Goal: Task Accomplishment & Management: Manage account settings

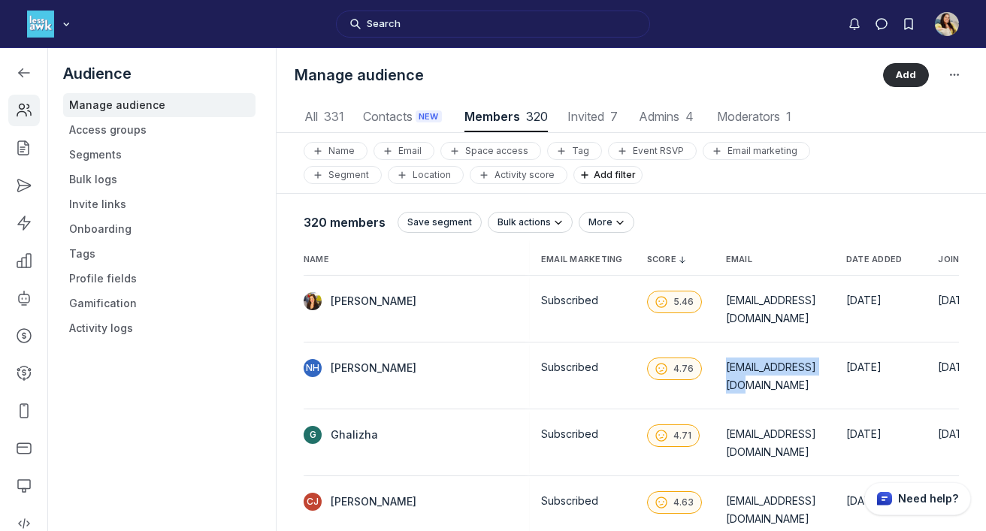
scroll to position [2031, 4853]
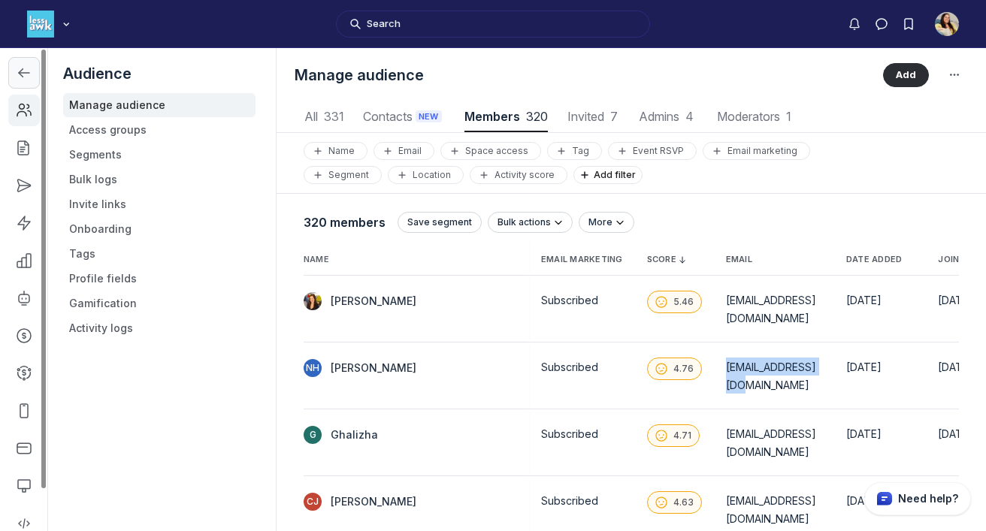
click at [22, 65] on icon "Left Sidebar" at bounding box center [24, 72] width 15 height 15
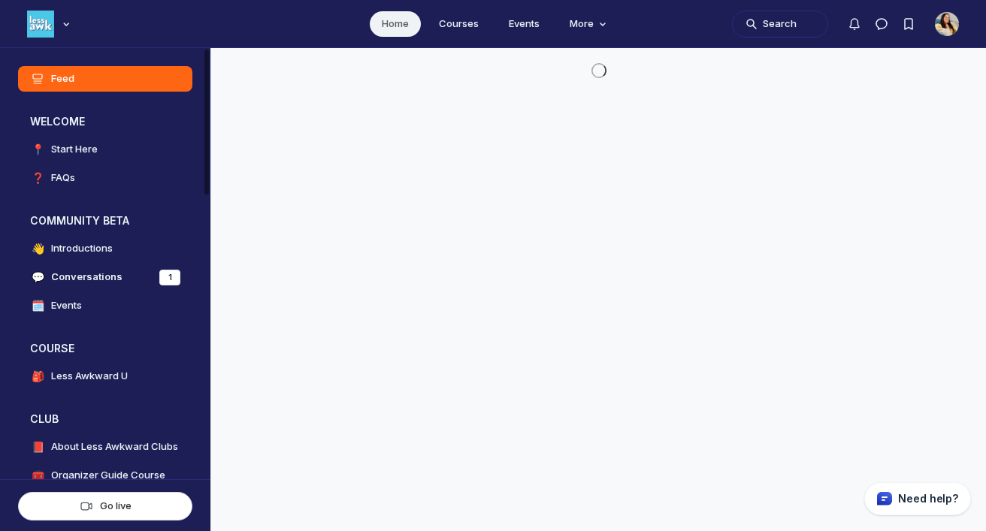
scroll to position [3840, 2878]
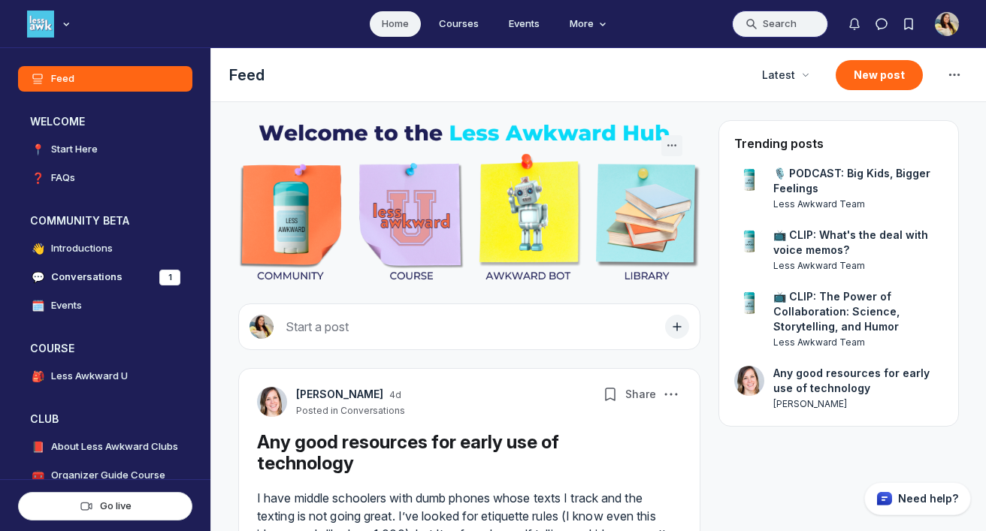
click at [791, 20] on button "Search" at bounding box center [780, 24] width 96 height 27
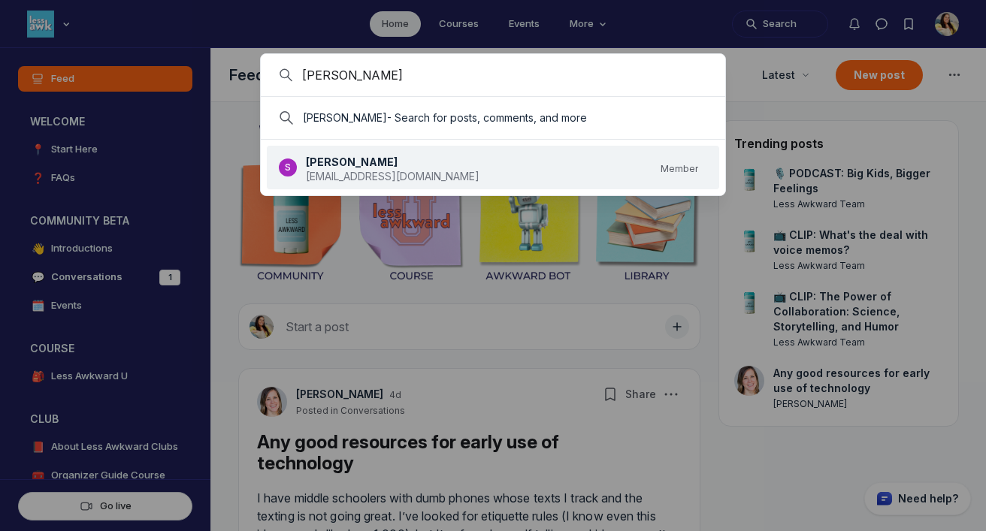
type input "[PERSON_NAME]"
click at [562, 173] on link "S [PERSON_NAME] [EMAIL_ADDRESS][DOMAIN_NAME] Member" at bounding box center [488, 167] width 419 height 35
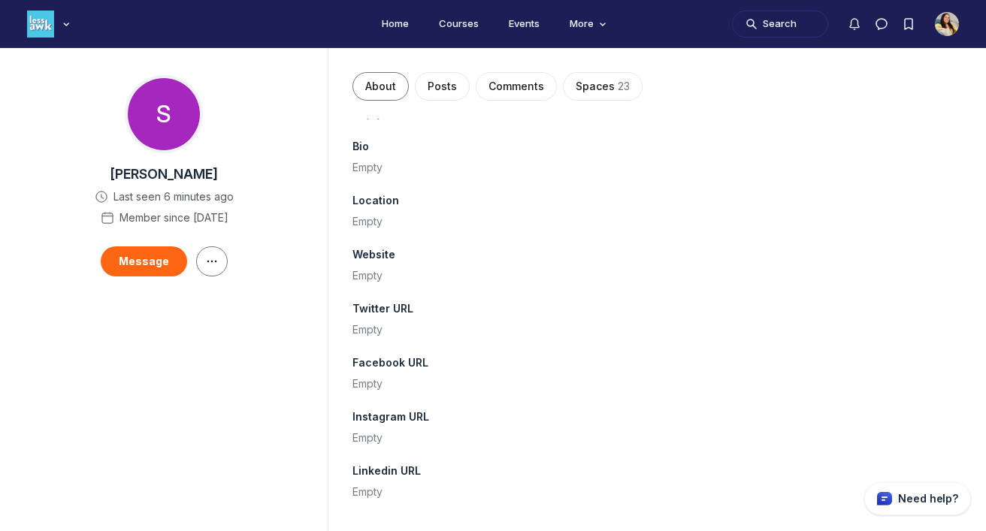
scroll to position [456, 0]
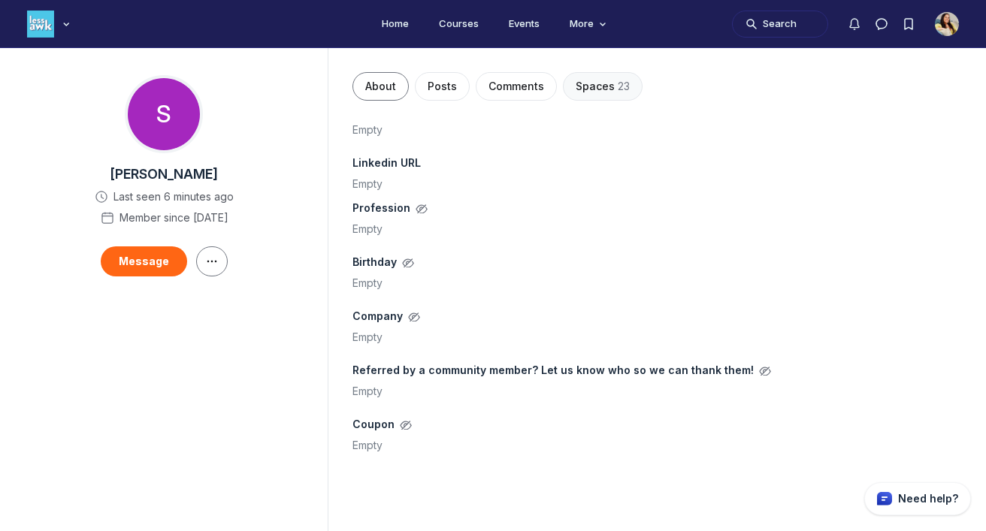
click at [580, 87] on span "Spaces" at bounding box center [595, 86] width 39 height 15
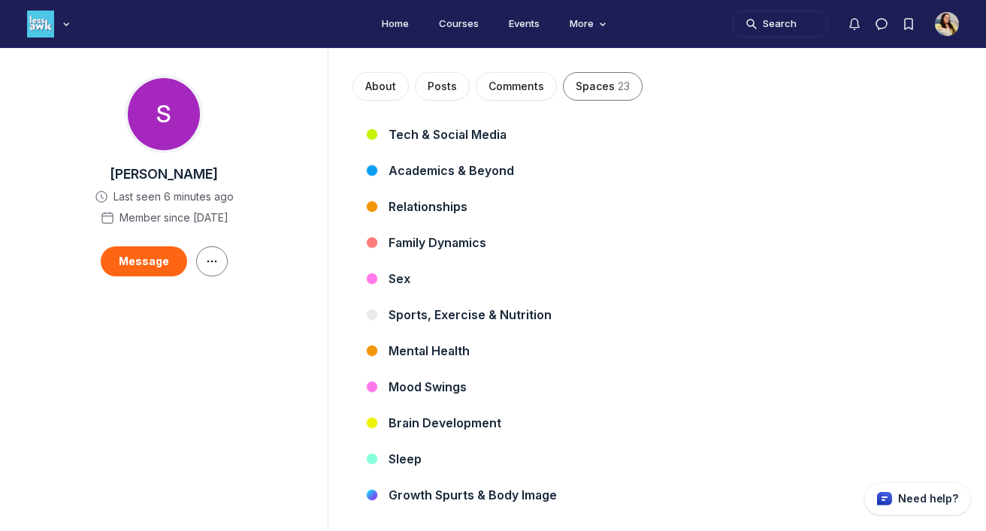
scroll to position [516, 0]
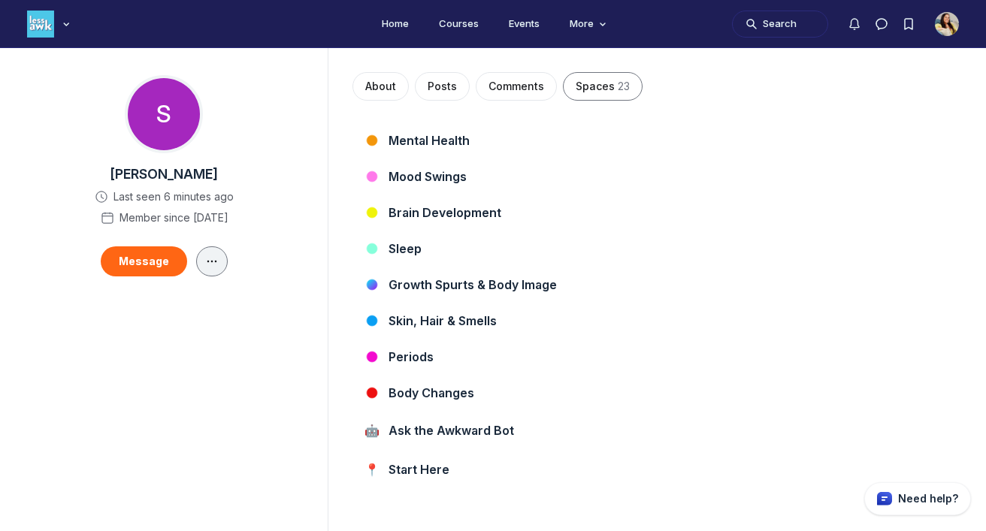
click at [215, 266] on icon "Main Content" at bounding box center [211, 262] width 15 height 12
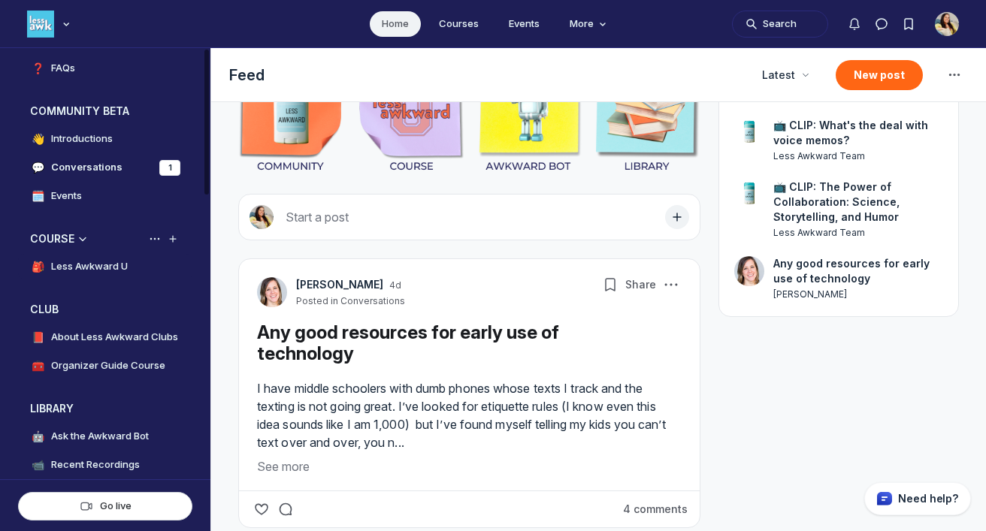
scroll to position [149, 0]
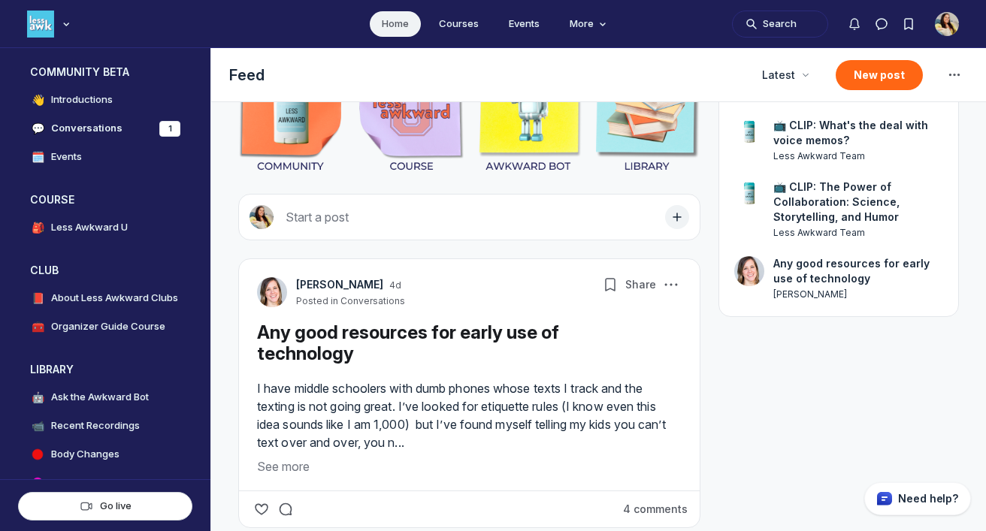
click at [251, 26] on ul "Home Courses Events More" at bounding box center [493, 23] width 986 height 47
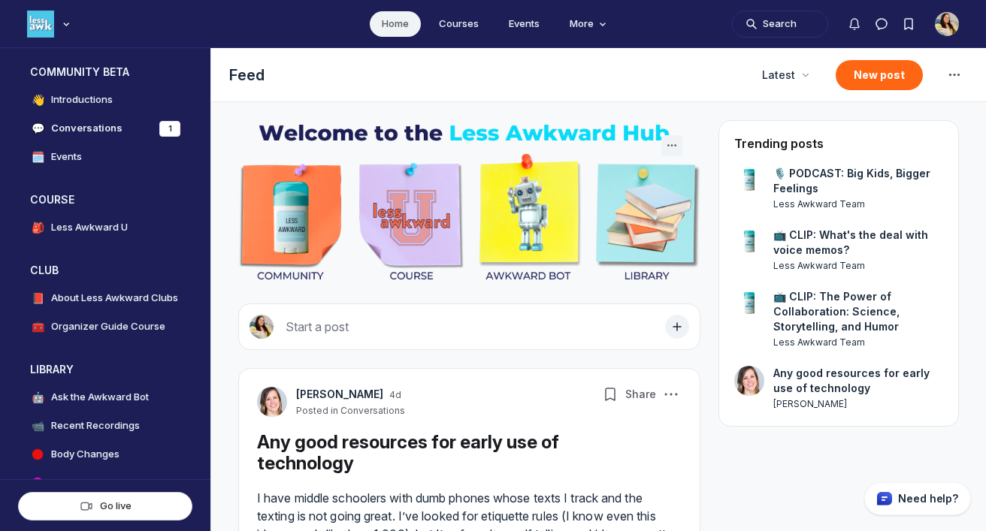
click at [74, 27] on div "Main navigation bar" at bounding box center [50, 24] width 71 height 48
click at [59, 23] on icon "Main navigation bar" at bounding box center [66, 24] width 15 height 9
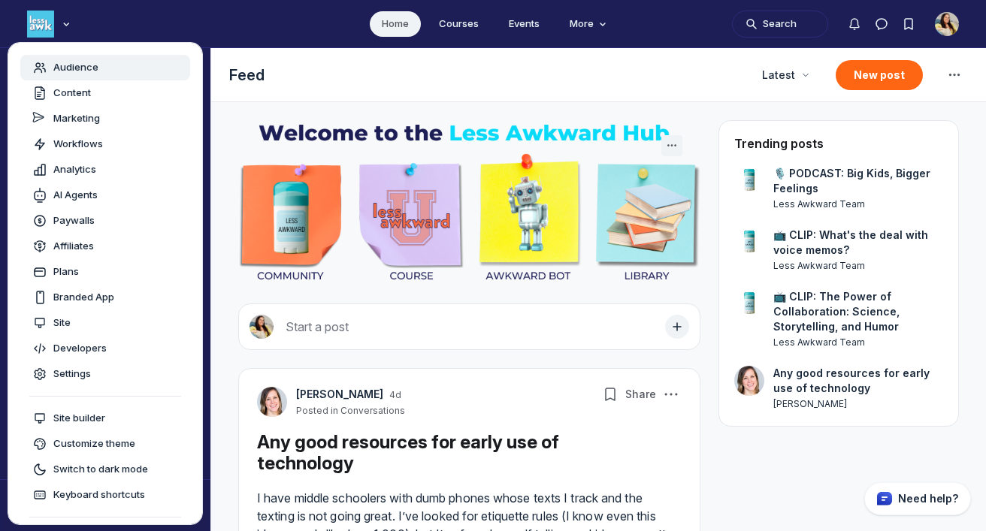
click at [110, 67] on div "Audience" at bounding box center [105, 67] width 146 height 15
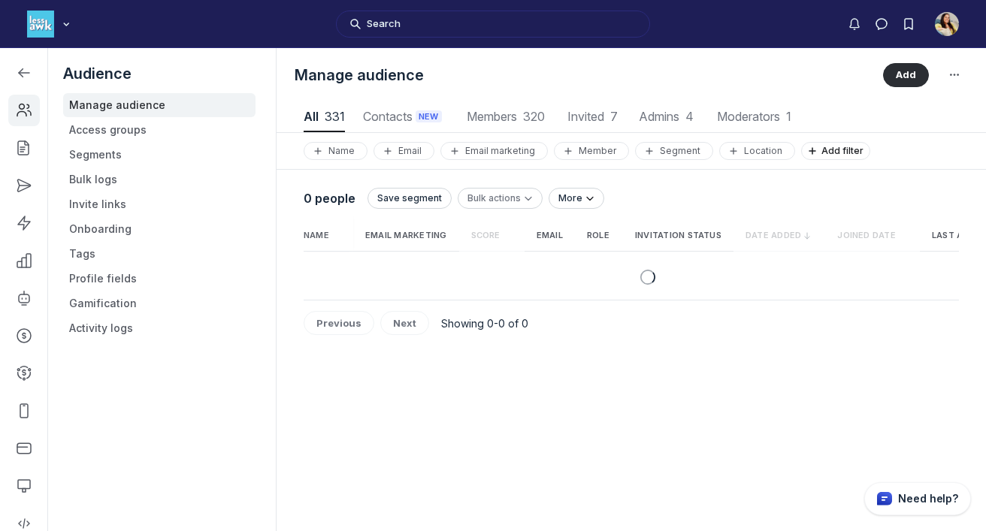
scroll to position [2031, 4853]
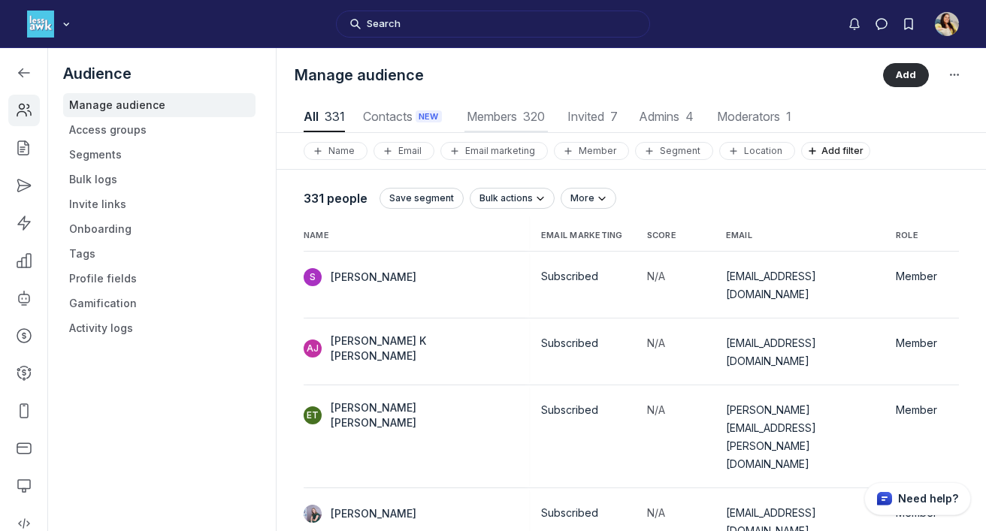
click at [491, 119] on span "Members 320" at bounding box center [505, 116] width 83 height 12
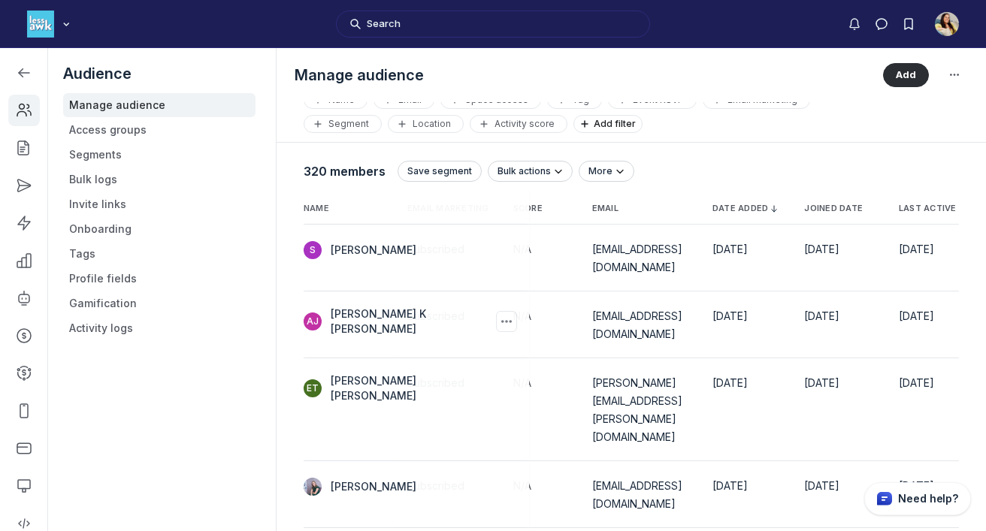
scroll to position [41, 0]
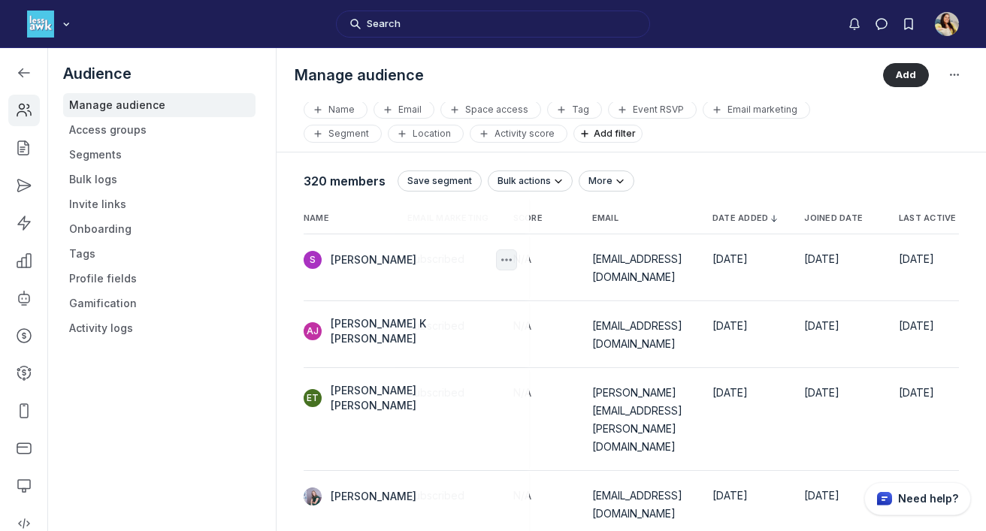
click at [499, 256] on icon "button" at bounding box center [506, 260] width 15 height 15
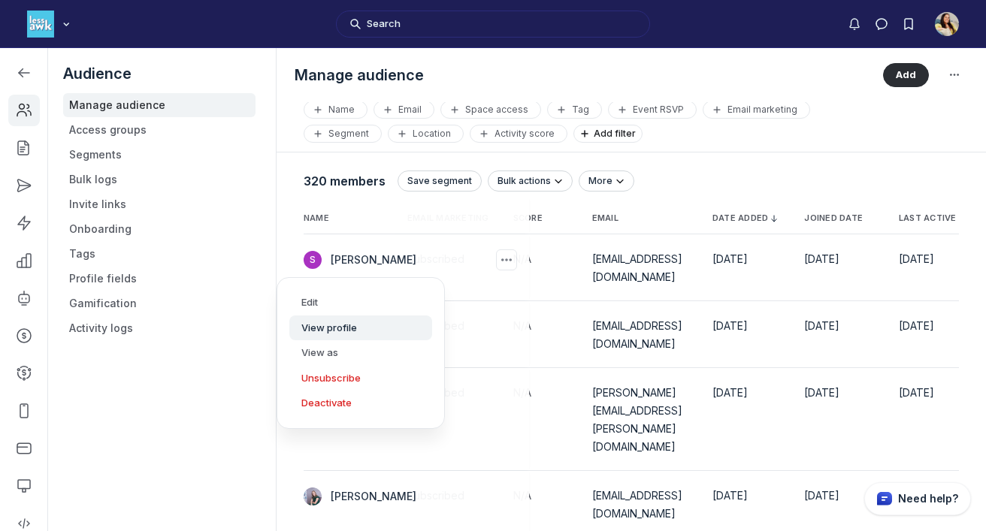
click at [377, 325] on button "View profile" at bounding box center [360, 329] width 143 height 26
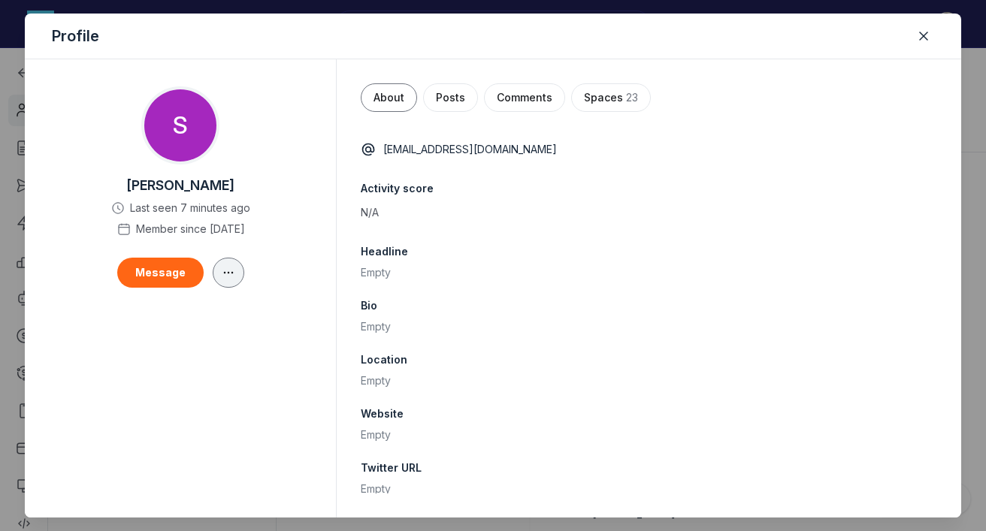
click at [233, 280] on button "button" at bounding box center [229, 273] width 32 height 30
click at [926, 36] on icon "Close" at bounding box center [923, 36] width 15 height 15
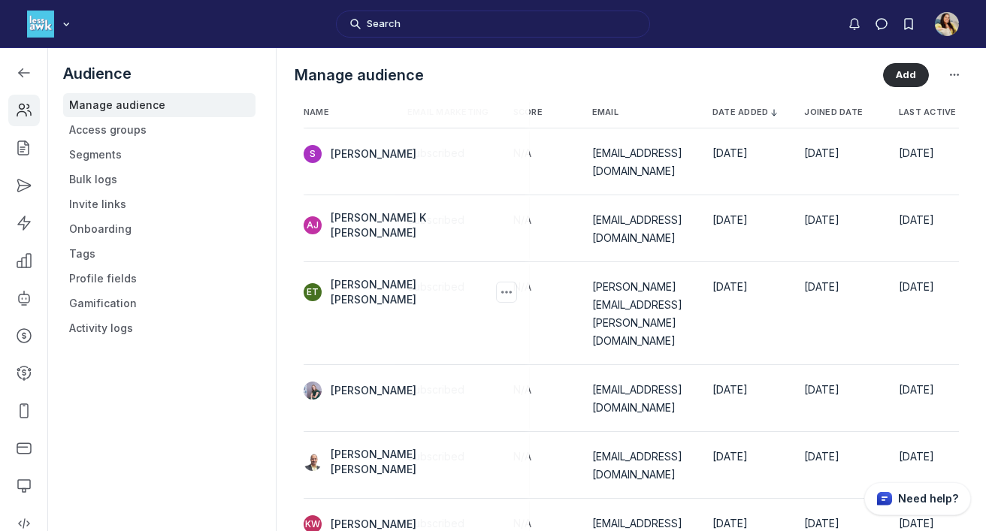
scroll to position [0, 0]
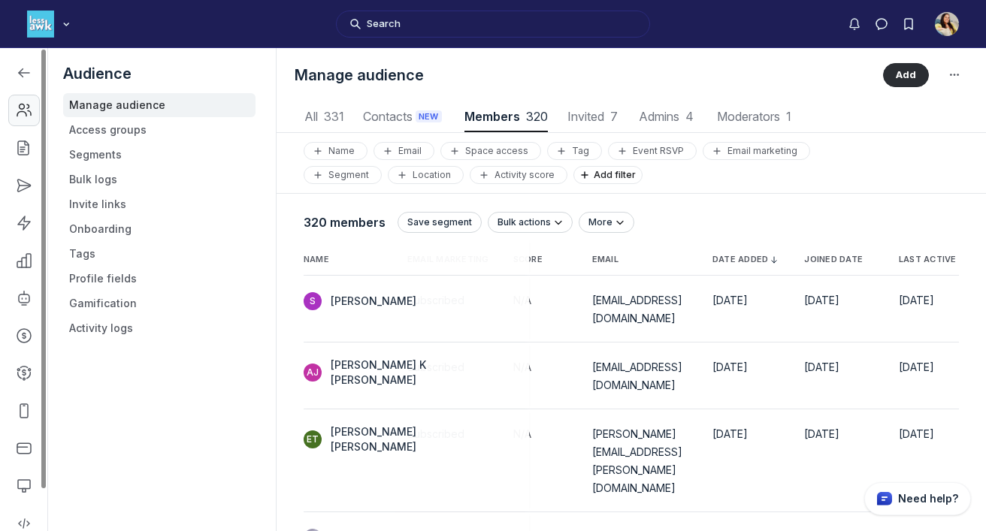
click at [25, 112] on use "Left Sidebar" at bounding box center [24, 110] width 14 height 12
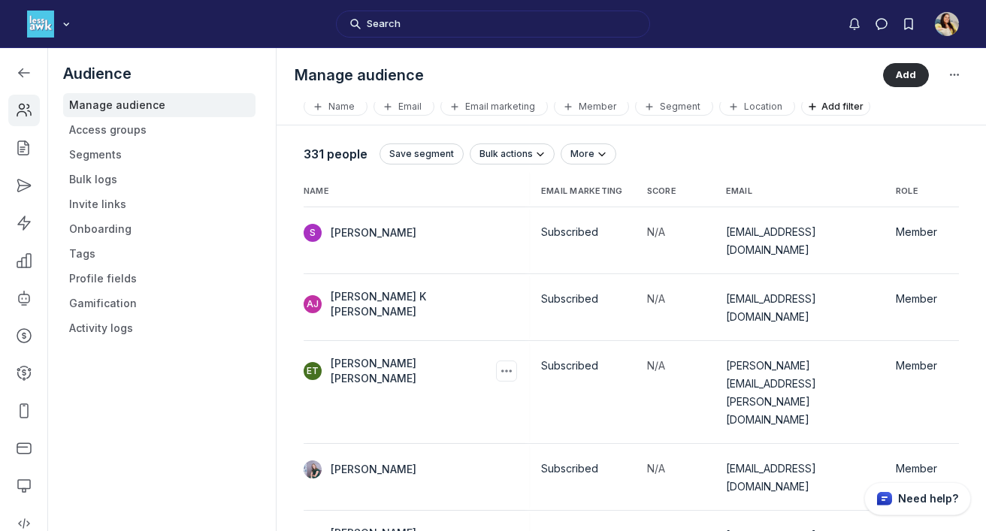
scroll to position [43, 0]
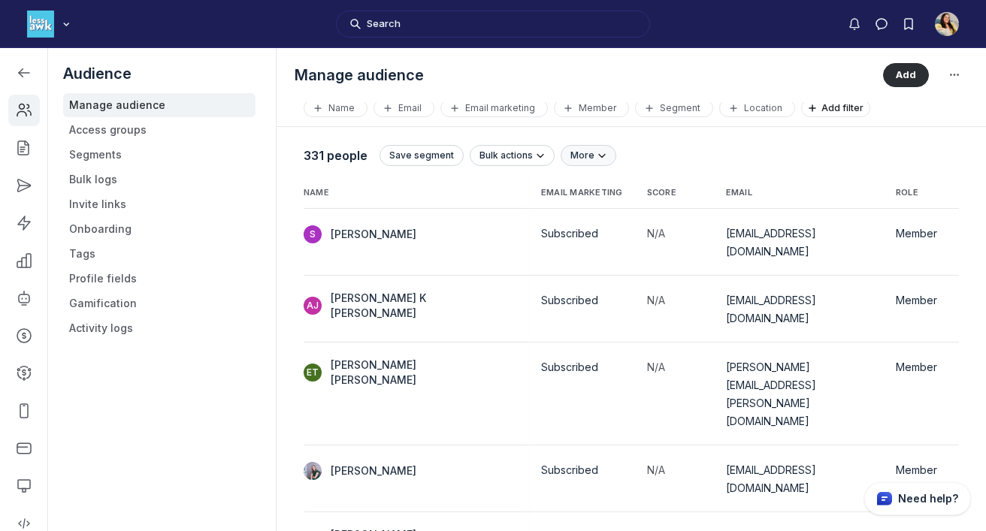
click at [576, 162] on button "More" at bounding box center [589, 155] width 56 height 21
click at [658, 151] on div "331 people Save segment Bulk actions More Export CSV" at bounding box center [631, 155] width 655 height 27
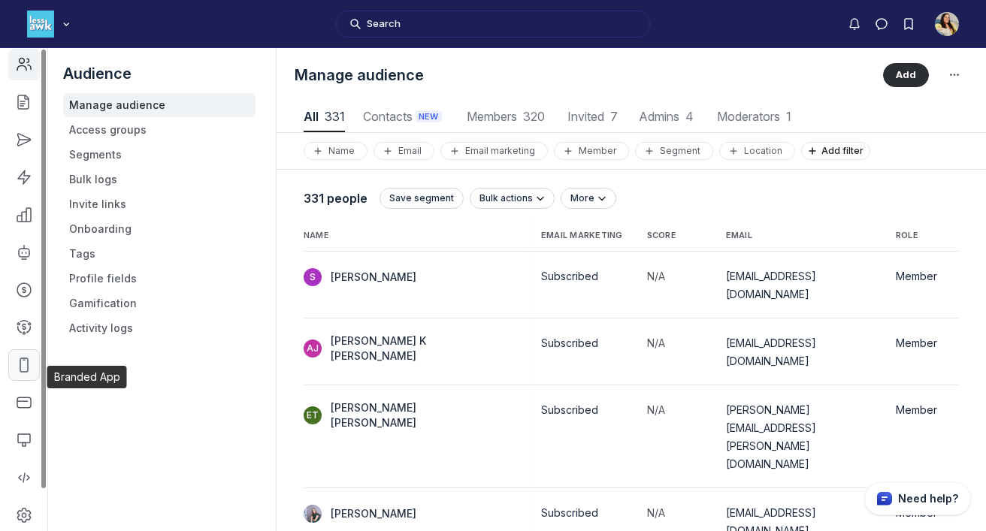
scroll to position [20, 0]
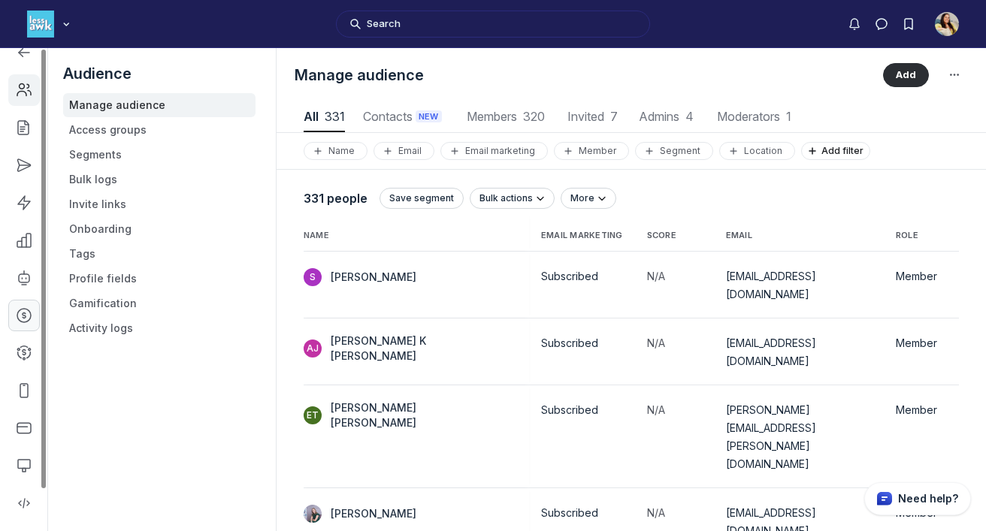
click at [28, 308] on icon "Left Sidebar" at bounding box center [24, 315] width 15 height 15
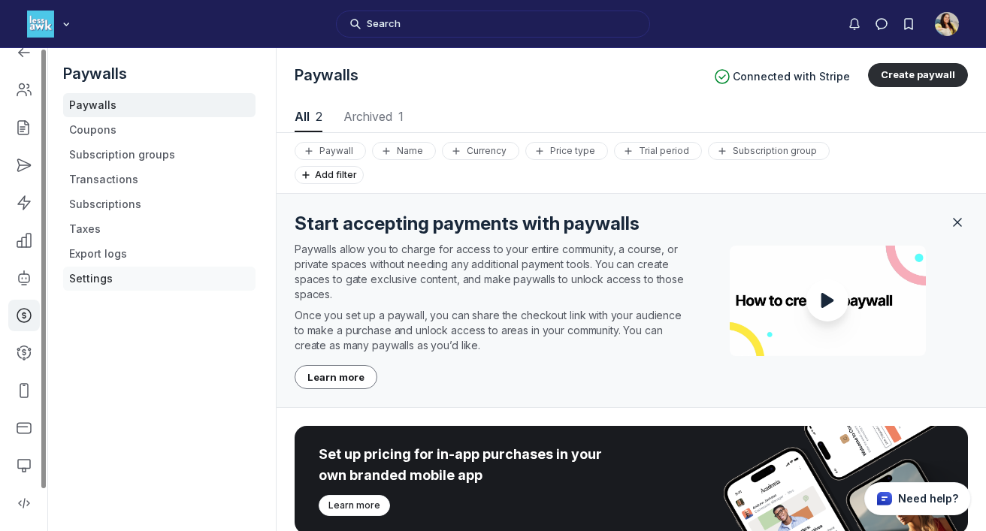
scroll to position [46, 0]
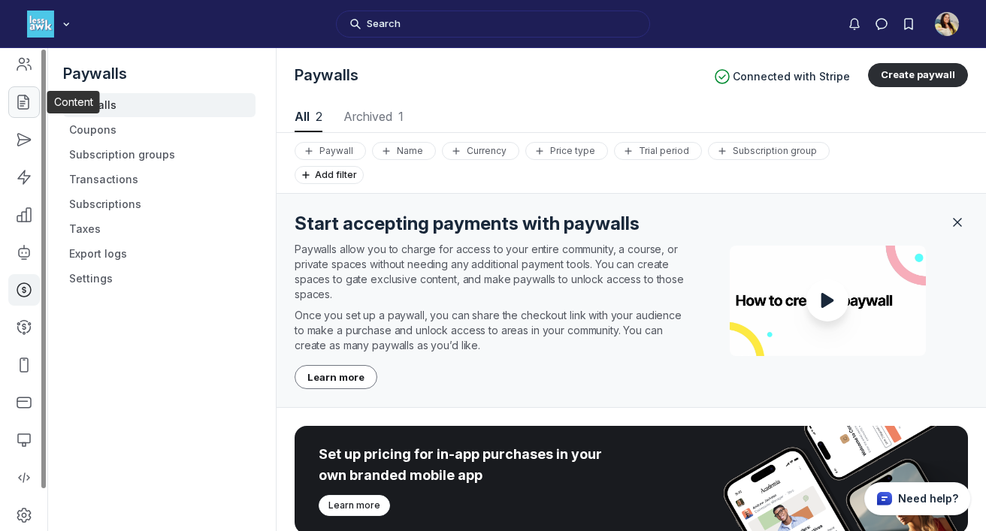
click at [22, 101] on use "Left Sidebar" at bounding box center [23, 102] width 11 height 14
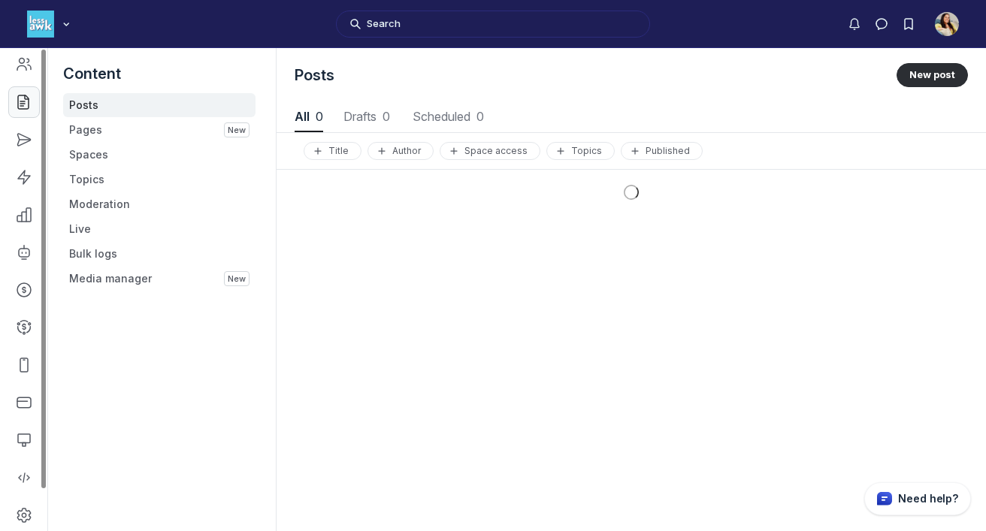
scroll to position [2034, 4961]
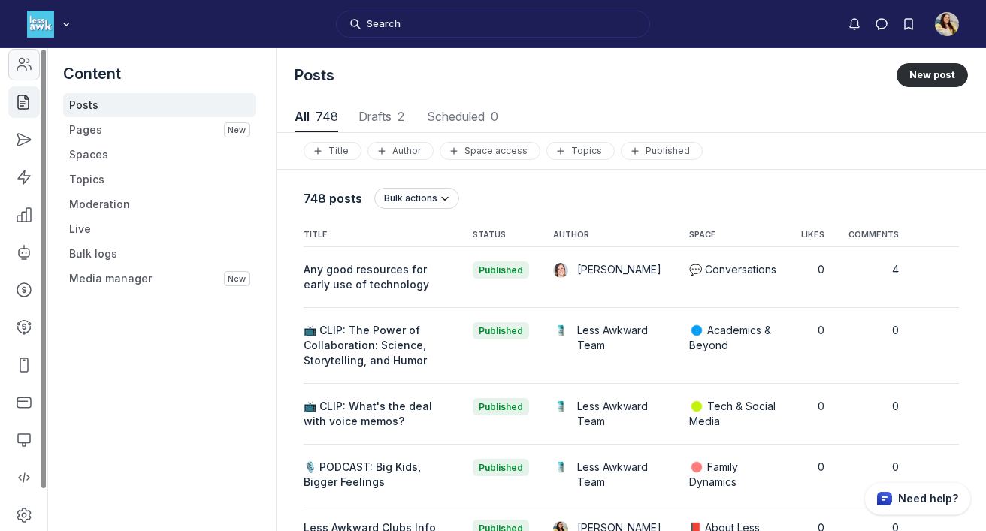
click at [26, 65] on icon "Left Sidebar" at bounding box center [24, 64] width 15 height 15
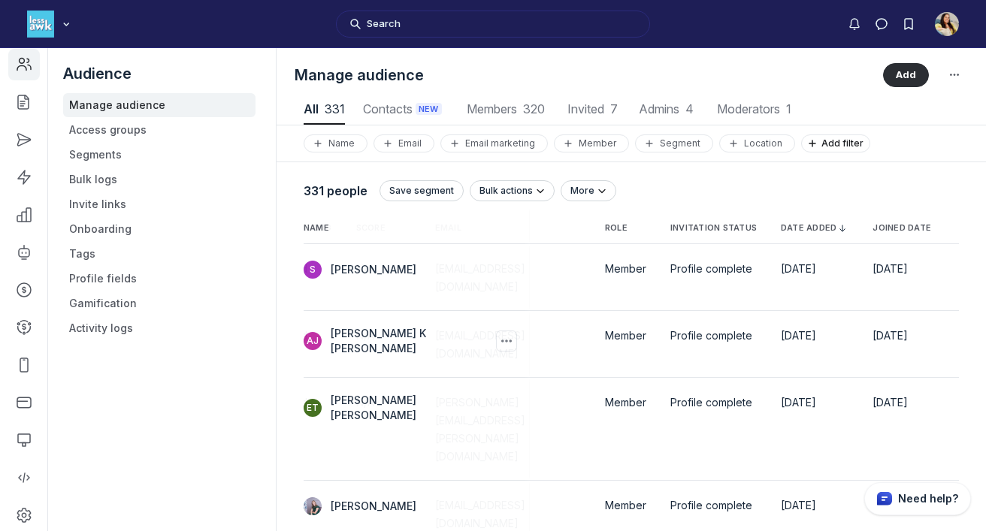
scroll to position [0, 359]
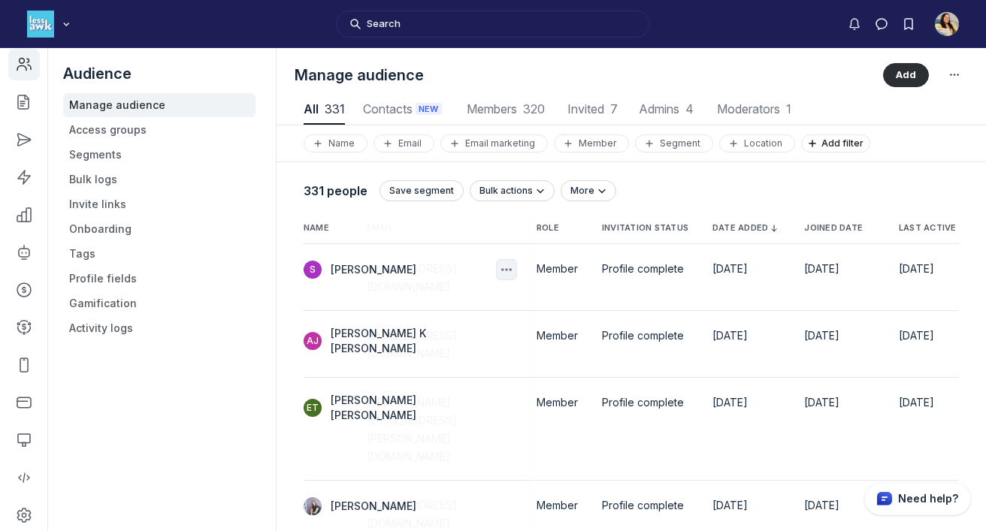
click at [499, 267] on icon "button" at bounding box center [506, 269] width 15 height 15
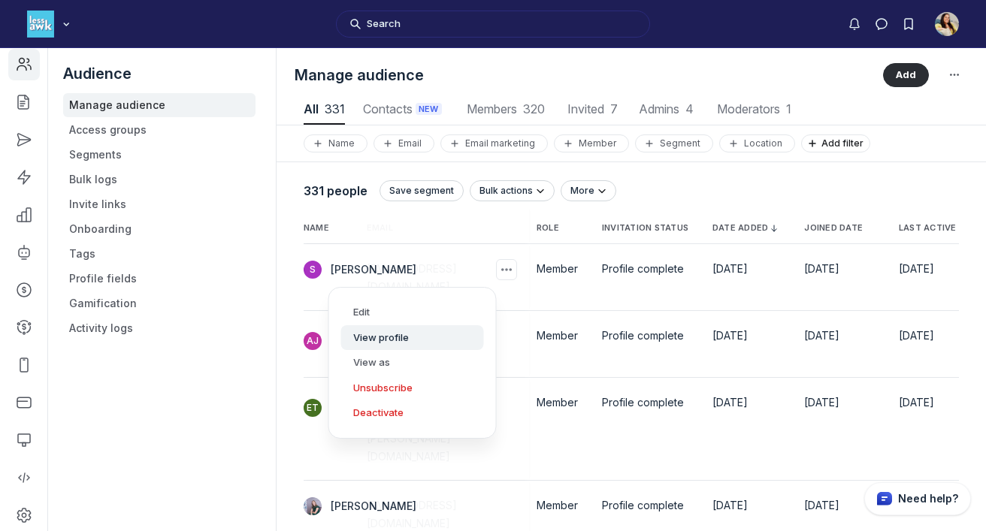
click at [444, 337] on button "View profile" at bounding box center [412, 338] width 143 height 26
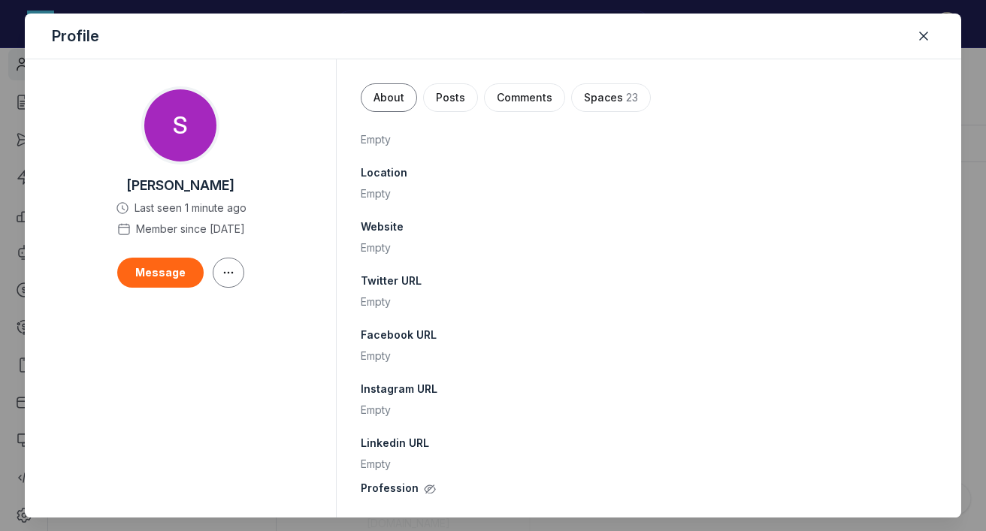
scroll to position [480, 0]
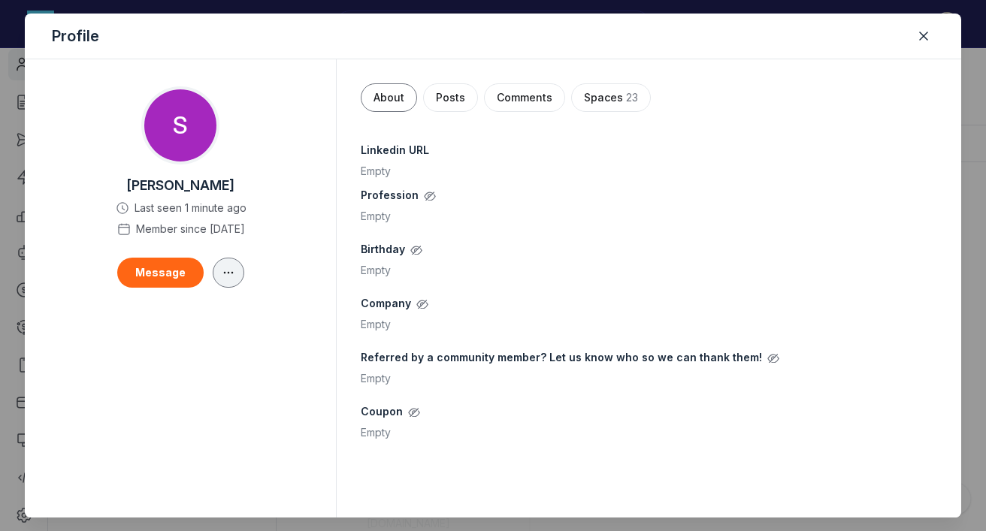
click at [225, 274] on icon "button" at bounding box center [228, 273] width 15 height 12
click at [259, 198] on div "[PERSON_NAME] Last seen 1 minute ago Member since [DATE]" at bounding box center [181, 207] width 156 height 60
click at [925, 35] on icon "Close" at bounding box center [923, 36] width 15 height 15
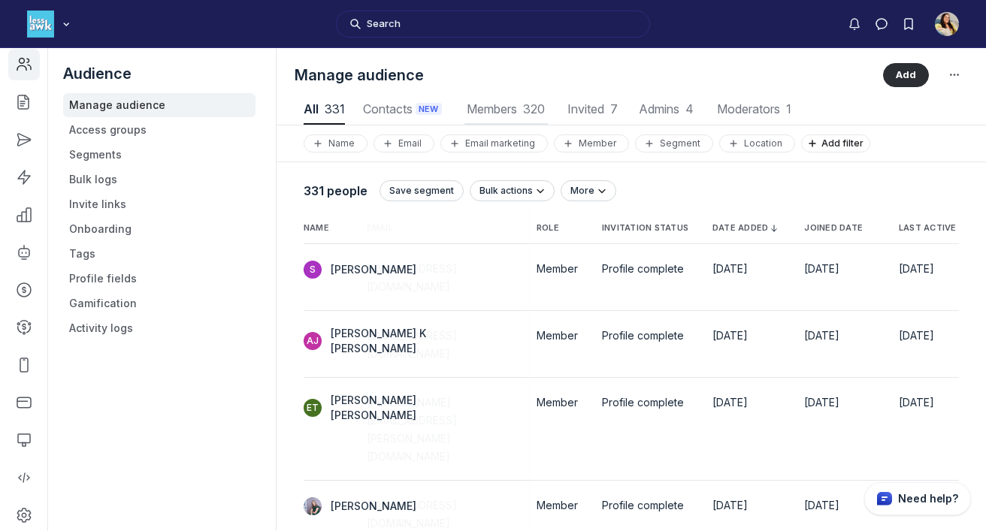
click at [522, 116] on button "Members 320 Members 320" at bounding box center [505, 110] width 83 height 30
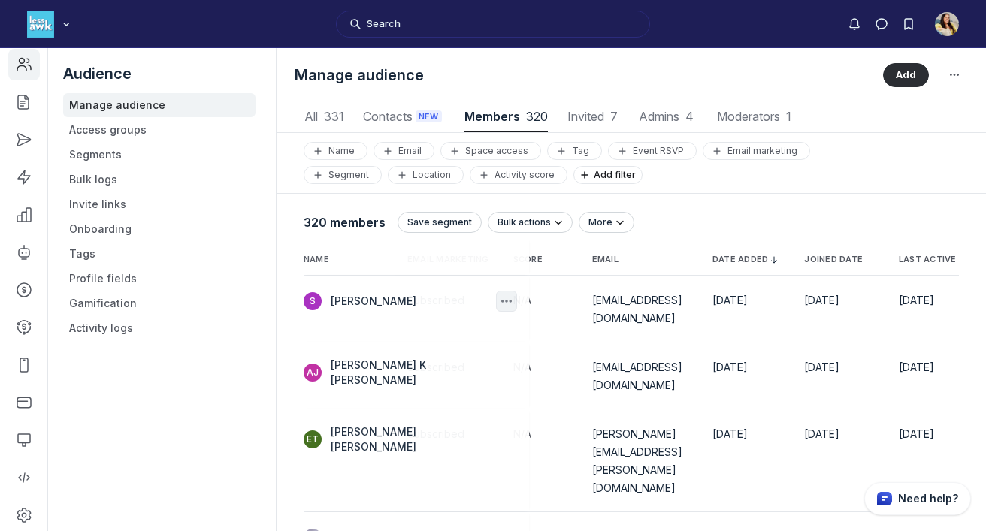
click at [499, 304] on icon "button" at bounding box center [506, 301] width 15 height 15
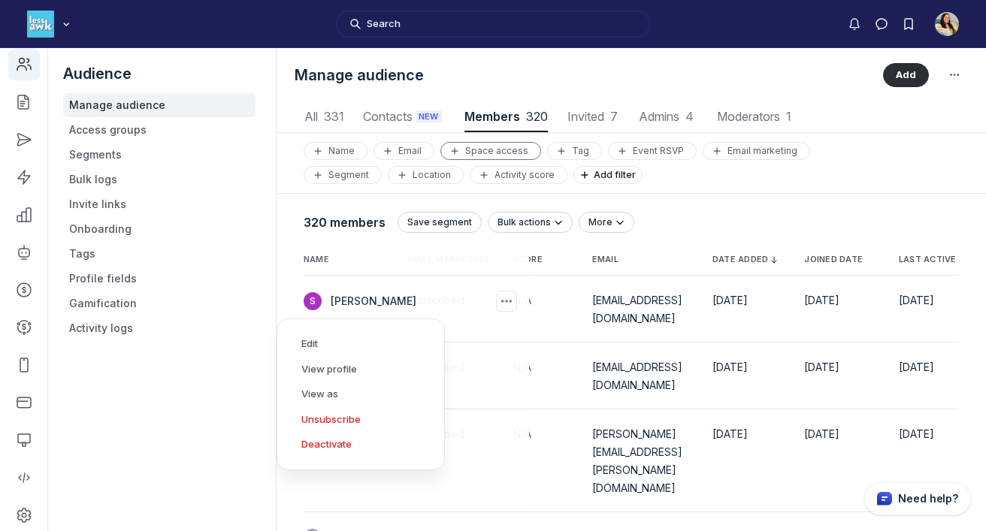
click at [510, 150] on div "Space access" at bounding box center [490, 151] width 87 height 12
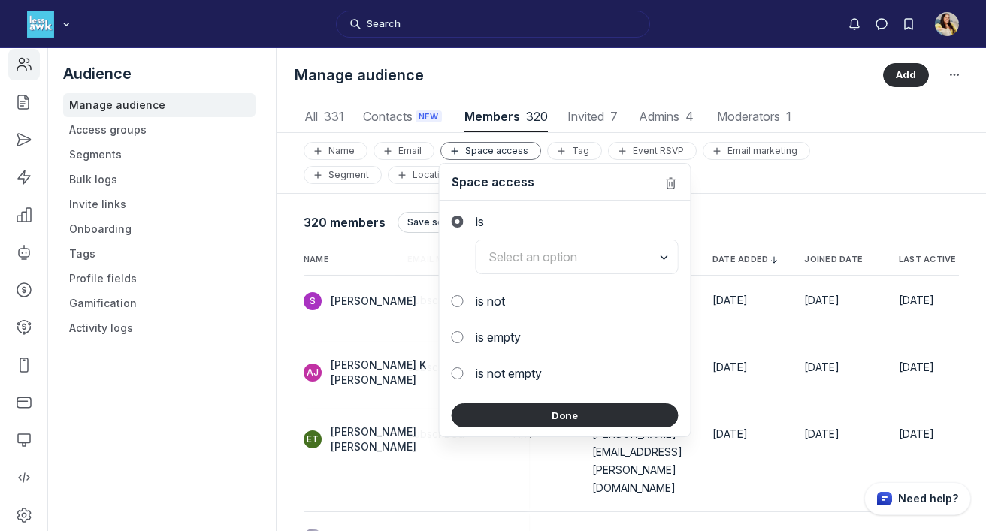
click at [504, 120] on span "Members 320" at bounding box center [505, 116] width 83 height 12
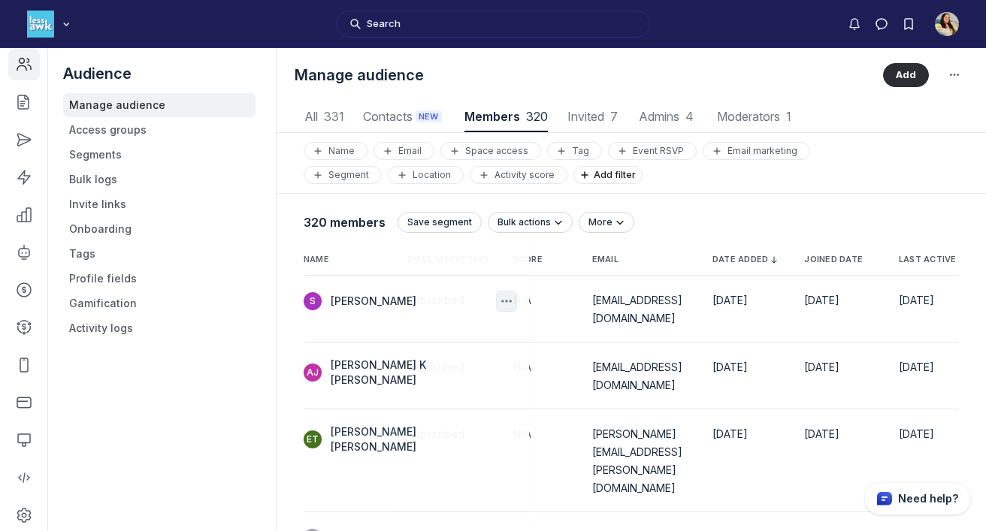
click at [499, 303] on icon "button" at bounding box center [506, 301] width 15 height 15
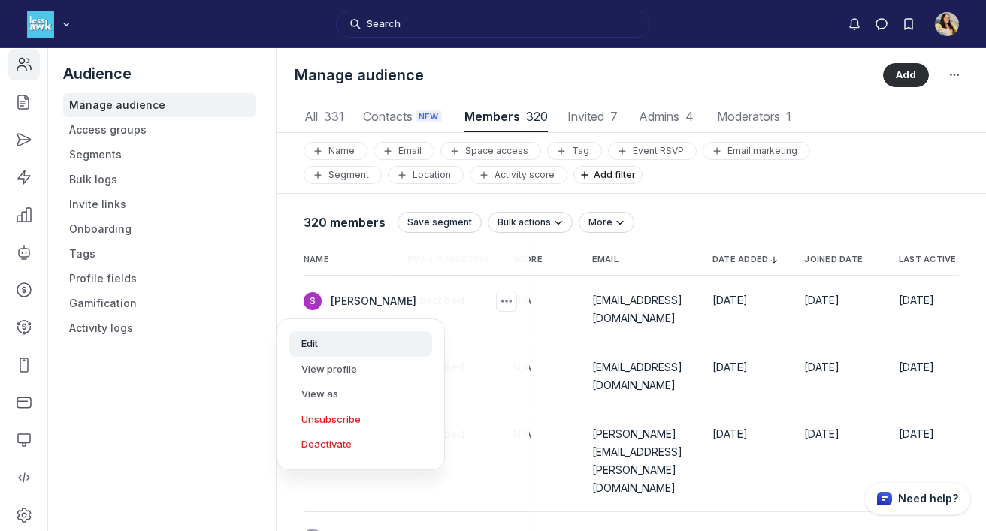
click at [348, 346] on button "Edit" at bounding box center [360, 344] width 143 height 26
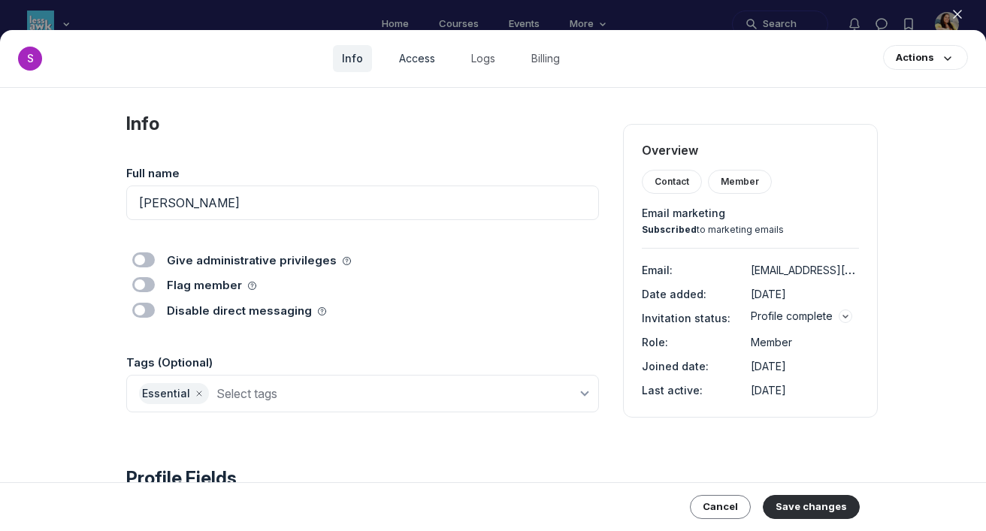
click at [419, 55] on link "Access" at bounding box center [417, 58] width 54 height 27
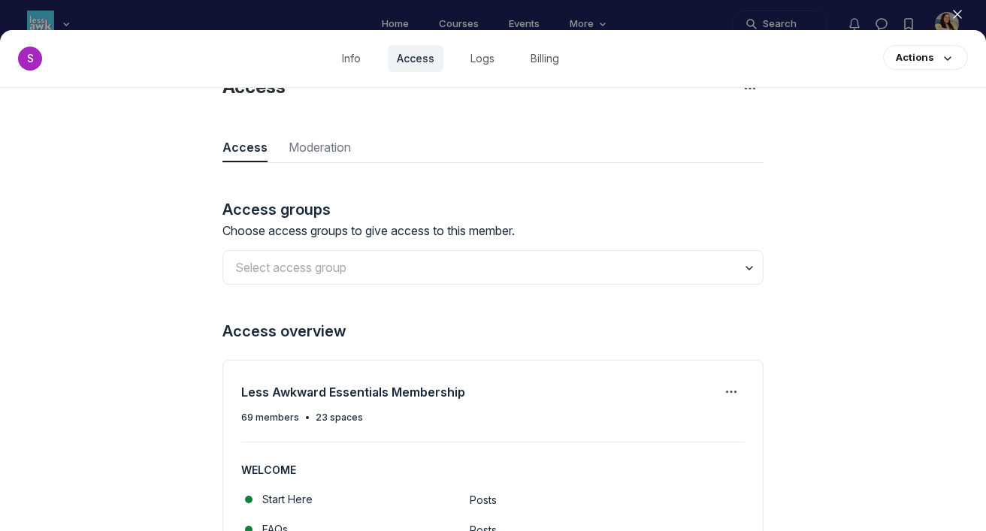
scroll to position [36, 0]
click at [736, 394] on use "Access group actions" at bounding box center [731, 393] width 11 height 2
click at [840, 358] on div "Access Access Access Moderation Moderation Access groups Choose access groups t…" at bounding box center [493, 309] width 986 height 443
click at [752, 271] on icon "button" at bounding box center [749, 268] width 15 height 15
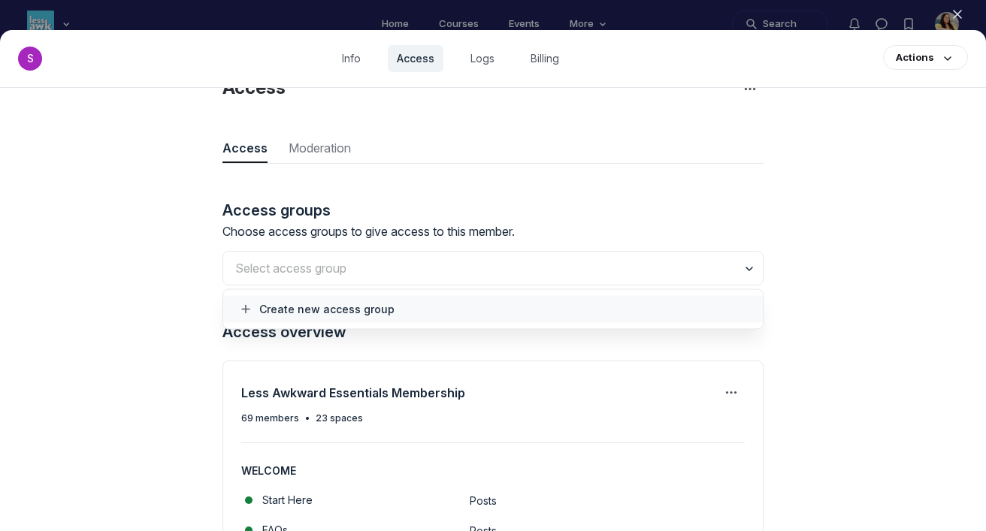
click at [816, 303] on div "Access Access Access Moderation Moderation Access groups Choose access groups t…" at bounding box center [493, 309] width 986 height 443
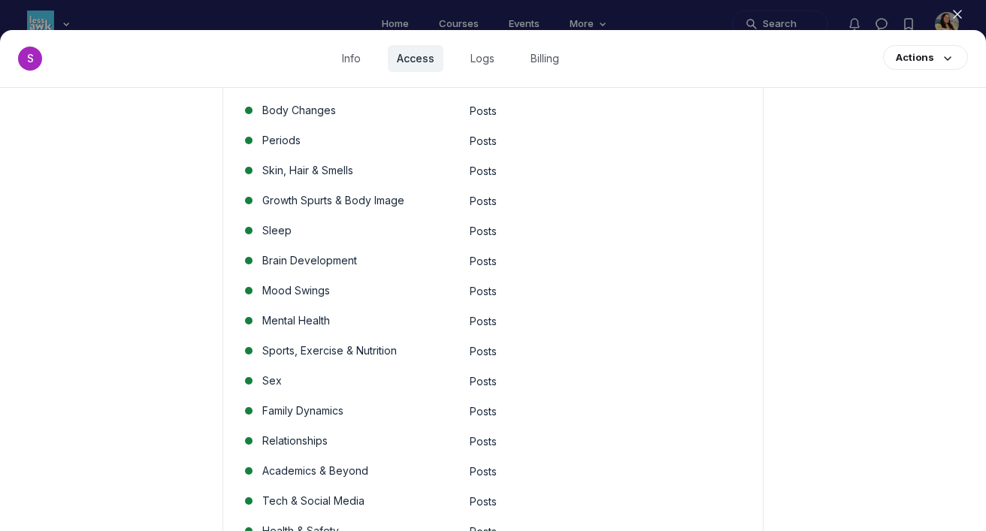
scroll to position [0, 0]
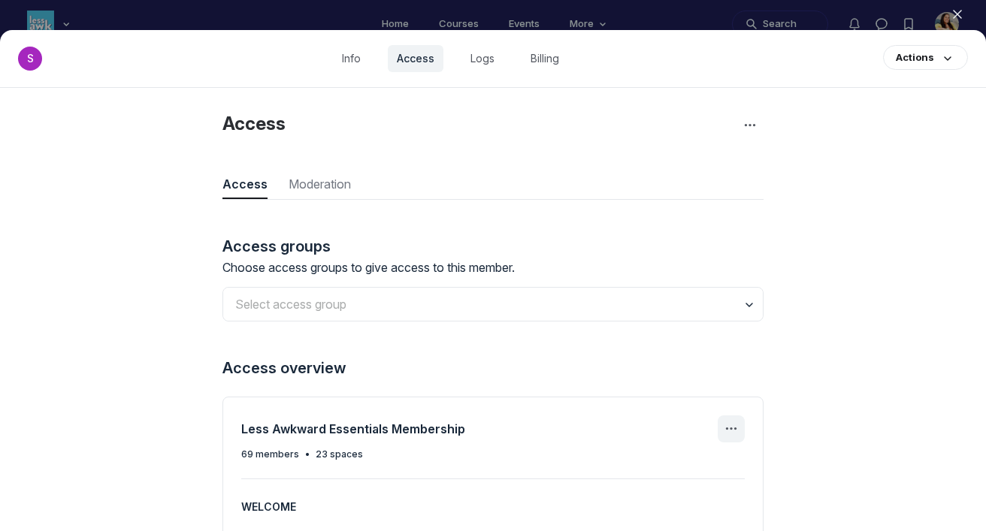
click at [735, 425] on icon "Access group actions" at bounding box center [731, 429] width 18 height 18
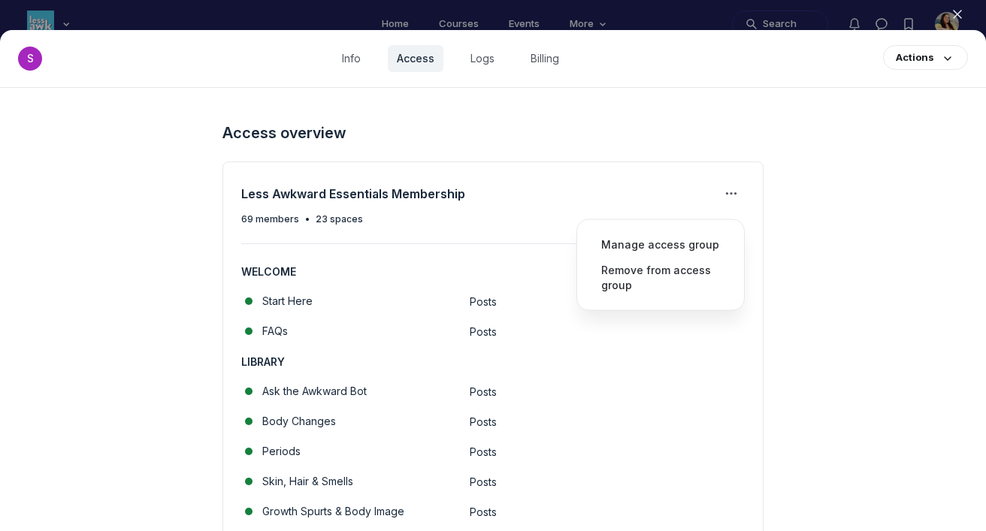
scroll to position [201, 0]
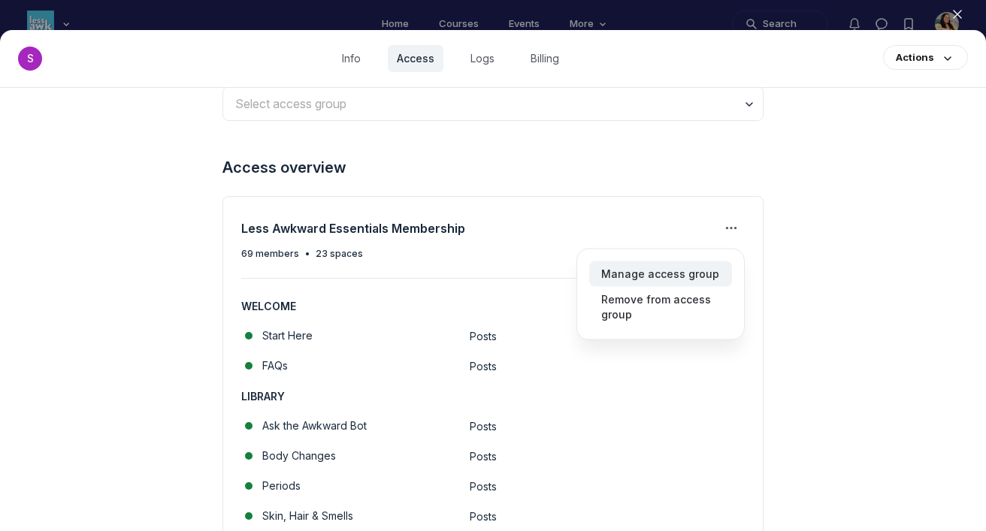
click at [677, 271] on span "Manage access group" at bounding box center [660, 274] width 118 height 15
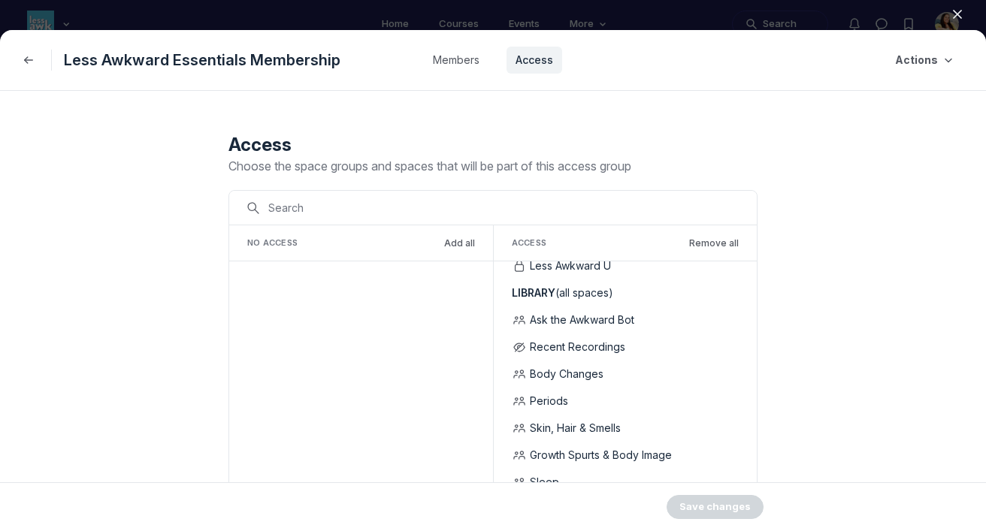
scroll to position [232, 0]
click at [709, 319] on button "Remove" at bounding box center [720, 319] width 38 height 12
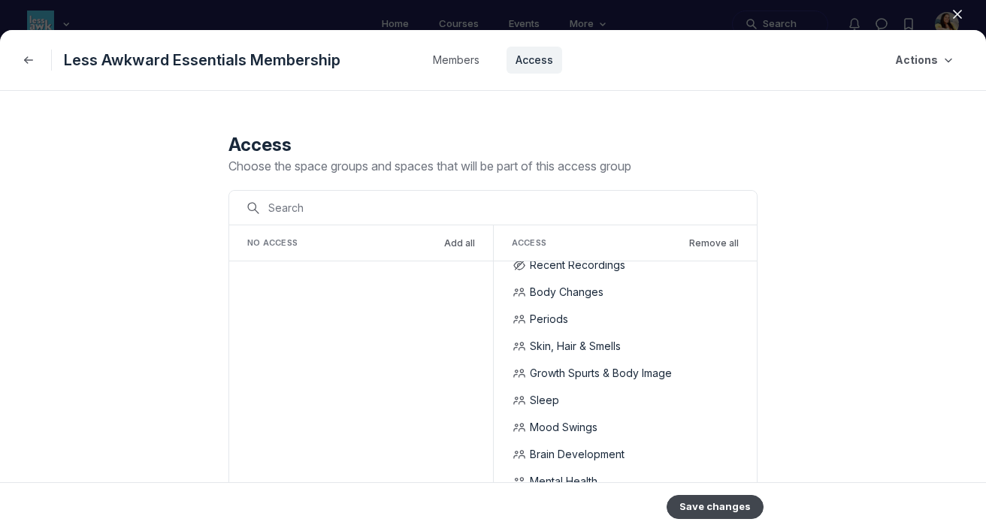
click at [737, 512] on button "Save changes" at bounding box center [715, 507] width 97 height 24
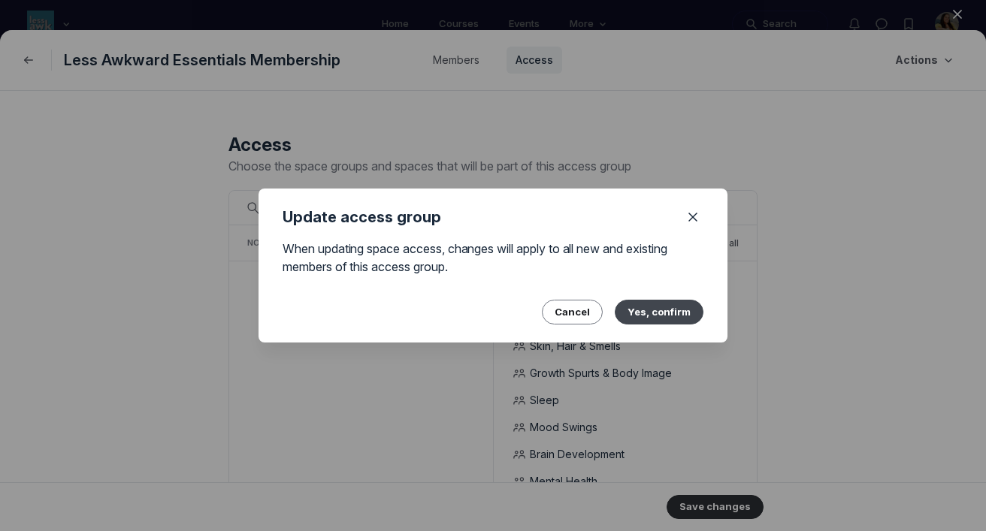
click at [679, 303] on button "Yes, confirm" at bounding box center [659, 312] width 89 height 24
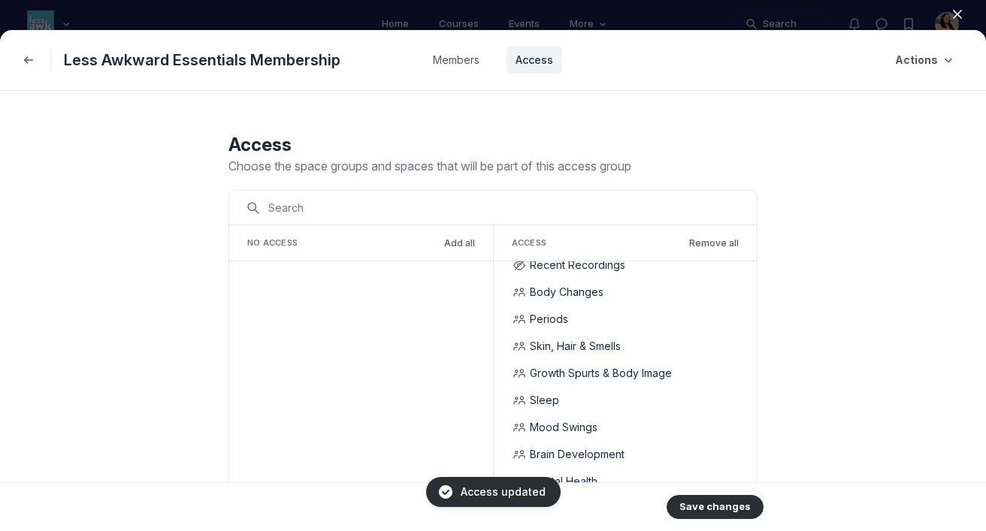
click at [956, 11] on icon "button" at bounding box center [957, 14] width 15 height 15
